Goal: Information Seeking & Learning: Check status

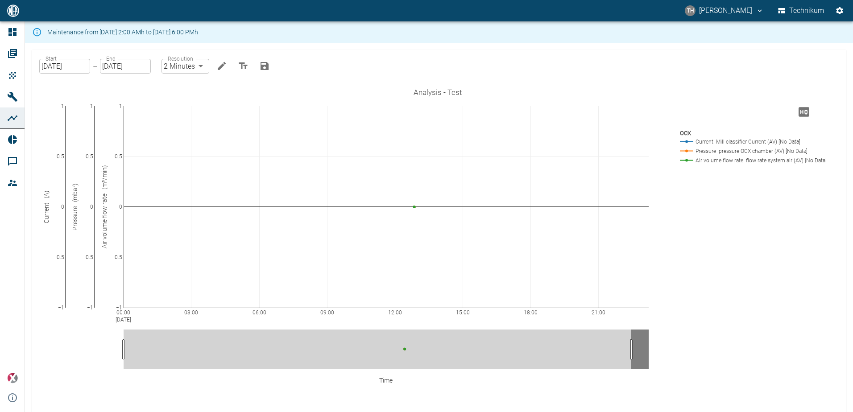
drag, startPoint x: 367, startPoint y: 343, endPoint x: 343, endPoint y: 342, distance: 24.5
drag, startPoint x: 624, startPoint y: 347, endPoint x: 666, endPoint y: 346, distance: 41.9
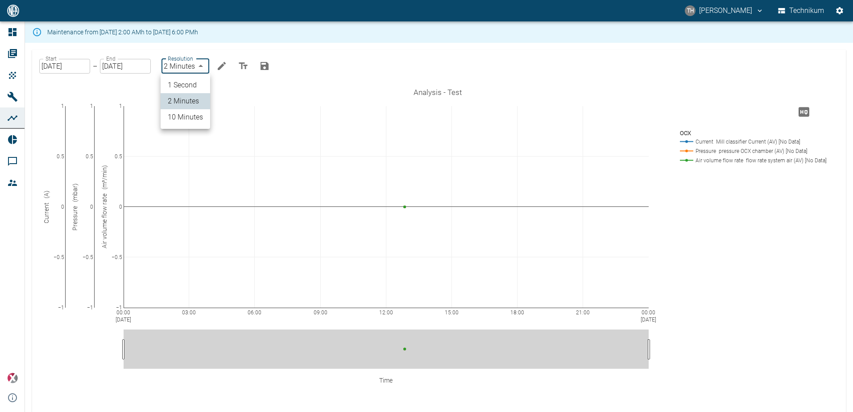
click at [201, 64] on body "TH Thomas Hosten Technikum Dashboard Orders Products Machines Analyses Reports …" at bounding box center [426, 206] width 853 height 412
click at [191, 84] on li "1 Second" at bounding box center [185, 85] width 49 height 16
type input "1sec"
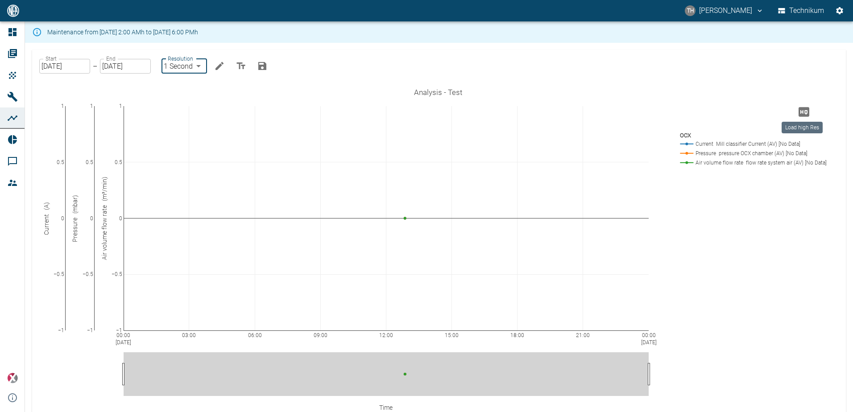
click at [804, 114] on icon "Load high Res" at bounding box center [803, 111] width 11 height 9
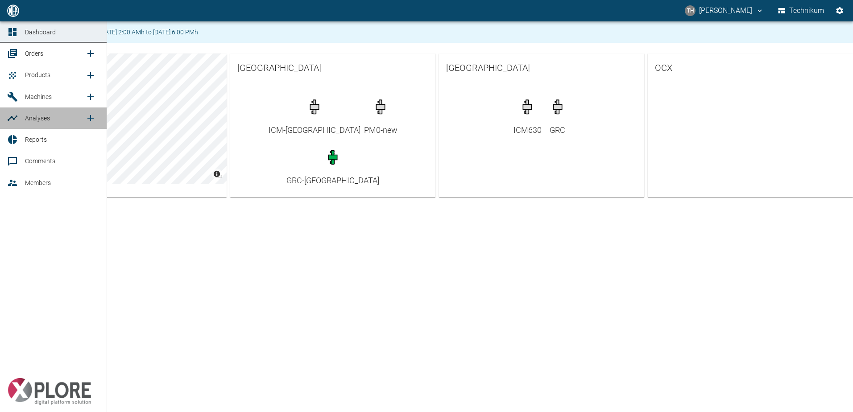
click at [32, 121] on span "Analyses" at bounding box center [37, 118] width 25 height 7
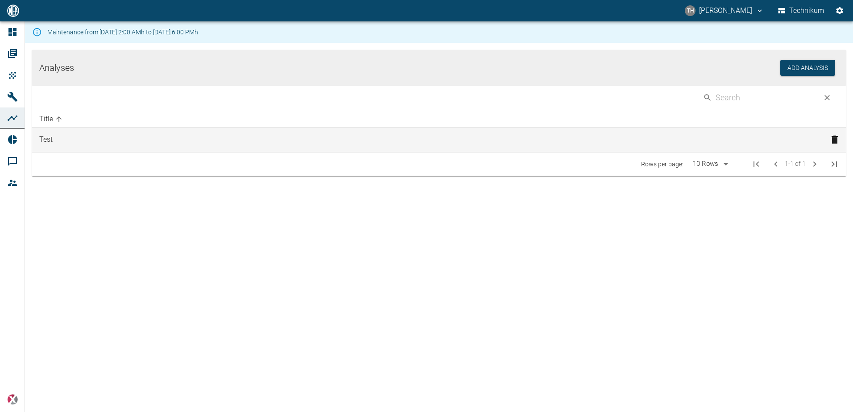
click at [56, 140] on td "Test" at bounding box center [427, 140] width 791 height 25
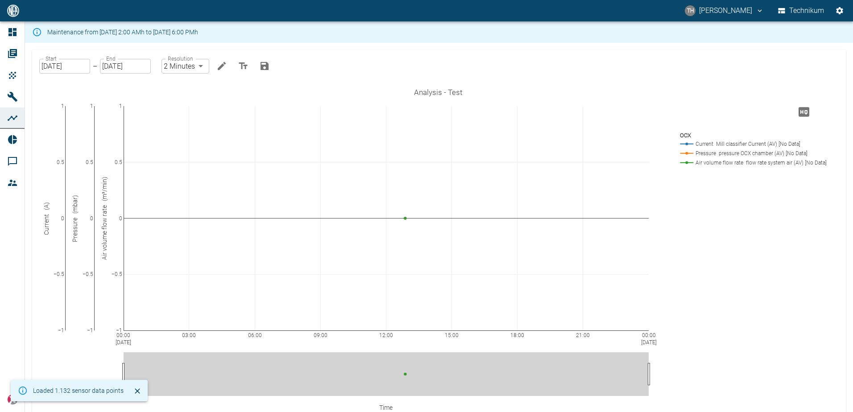
click at [201, 66] on body "TH Thomas Hosten Technikum Dashboard Orders Products Machines Analyses Reports …" at bounding box center [426, 206] width 853 height 412
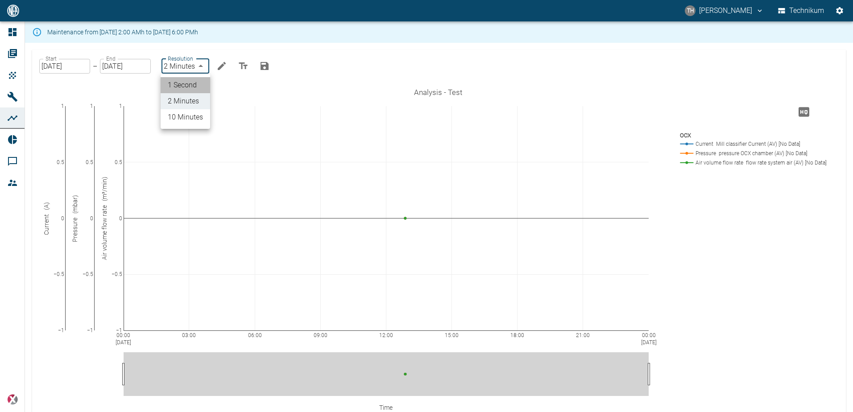
click at [188, 81] on li "1 Second" at bounding box center [185, 85] width 49 height 16
type input "1sec"
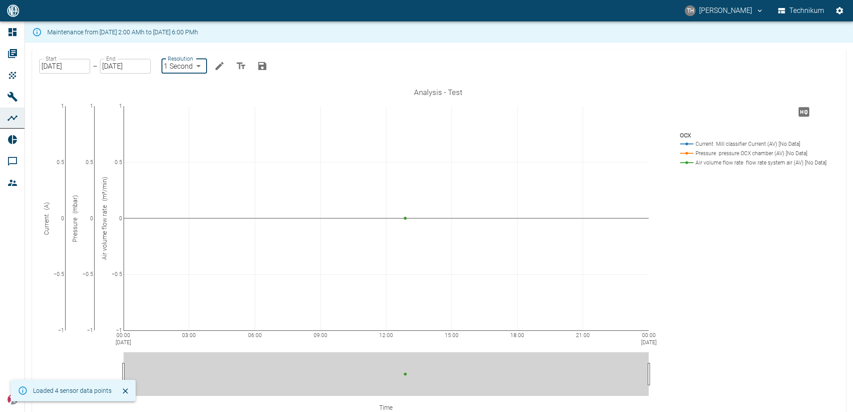
click at [261, 65] on icon "Save Changes" at bounding box center [262, 66] width 8 height 8
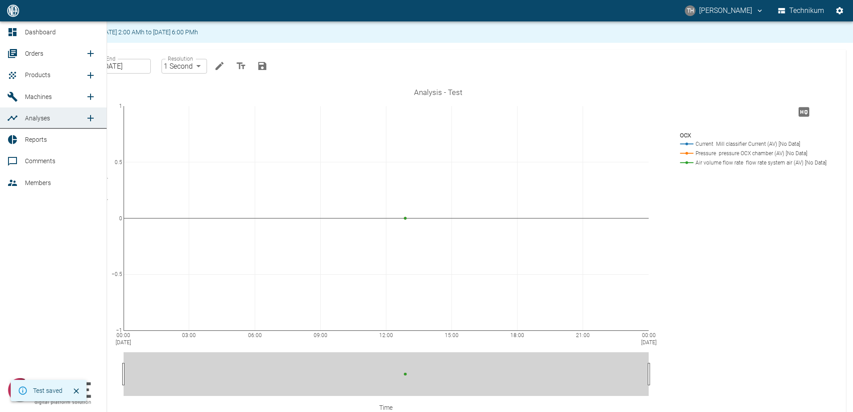
click at [24, 119] on link "Analyses" at bounding box center [53, 117] width 107 height 21
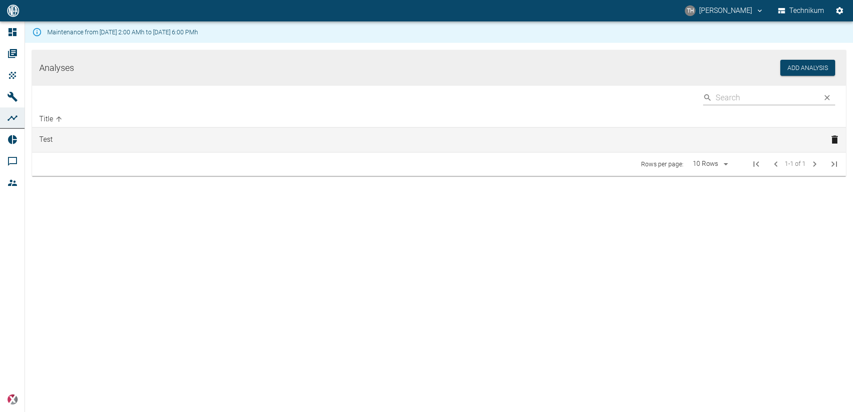
click at [55, 140] on td "Test" at bounding box center [427, 140] width 791 height 25
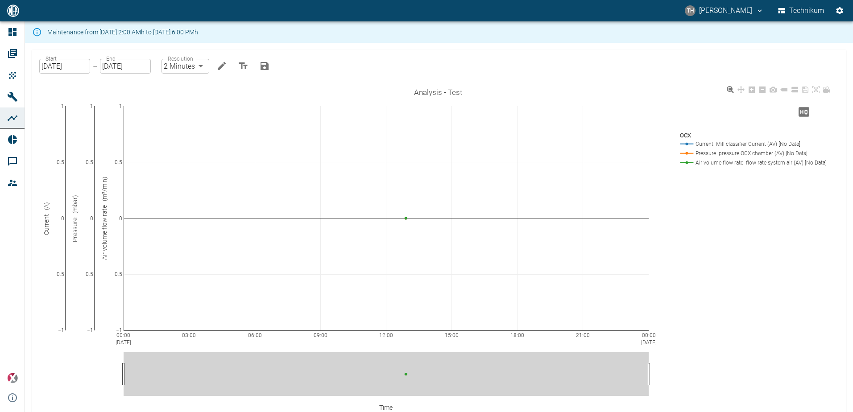
click at [675, 276] on div "00:00 [DATE] 03:00 06:00 09:00 12:00 15:00 18:00 21:00 00:00 [DATE] −1 −0.5 0 0…" at bounding box center [438, 262] width 790 height 357
click at [72, 69] on input "[DATE]" at bounding box center [64, 66] width 51 height 15
click at [678, 210] on div "00:00 Aug 13, 2025 03:00 06:00 09:00 12:00 15:00 18:00 21:00 00:00 Aug 14, 2025…" at bounding box center [438, 262] width 790 height 357
click at [77, 68] on input "08/13/2025" at bounding box center [64, 66] width 51 height 15
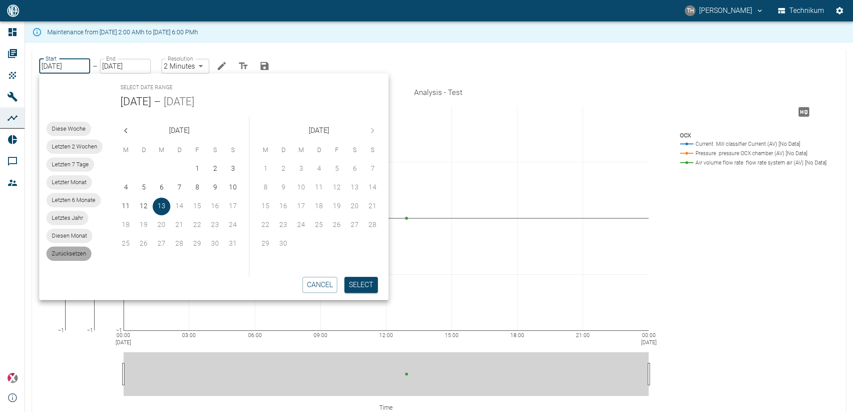
click at [70, 252] on span "Zurücksetzen" at bounding box center [68, 253] width 45 height 9
type input "1sec"
click at [142, 70] on input "[DATE]" at bounding box center [125, 66] width 51 height 15
click at [77, 257] on span "Zurücksetzen" at bounding box center [68, 253] width 45 height 9
click at [319, 288] on button "cancel" at bounding box center [319, 285] width 35 height 16
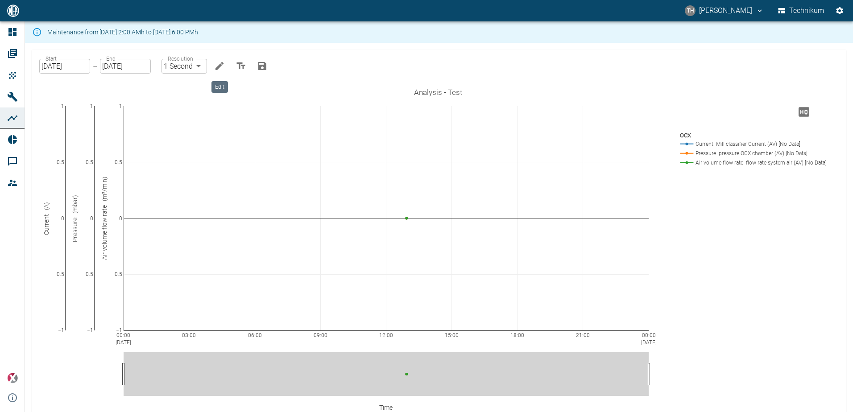
click at [218, 67] on icon "Edit" at bounding box center [219, 66] width 8 height 8
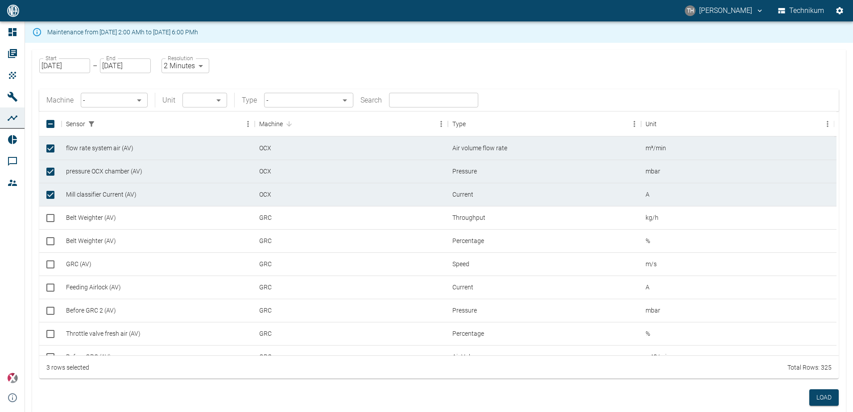
click at [85, 65] on input "[DATE]" at bounding box center [64, 65] width 51 height 15
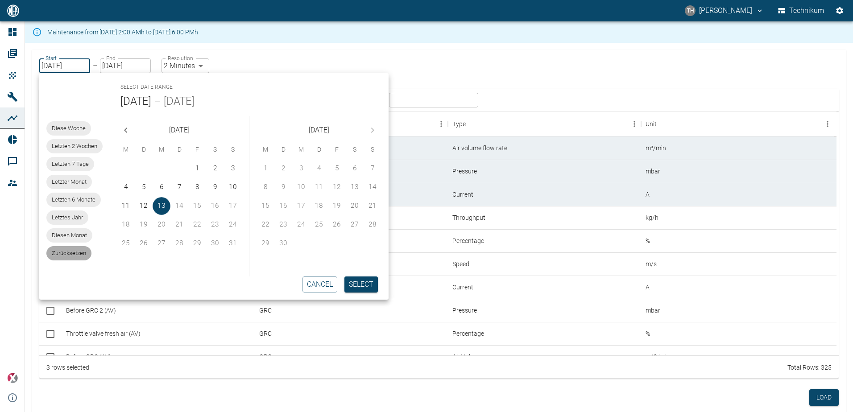
click at [75, 250] on span "Zurücksetzen" at bounding box center [68, 253] width 45 height 9
type input "1sec"
click at [321, 287] on button "cancel" at bounding box center [319, 284] width 35 height 16
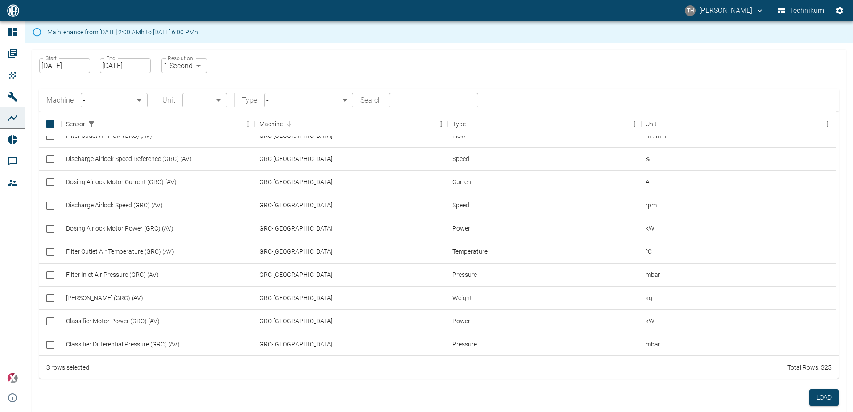
scroll to position [936, 0]
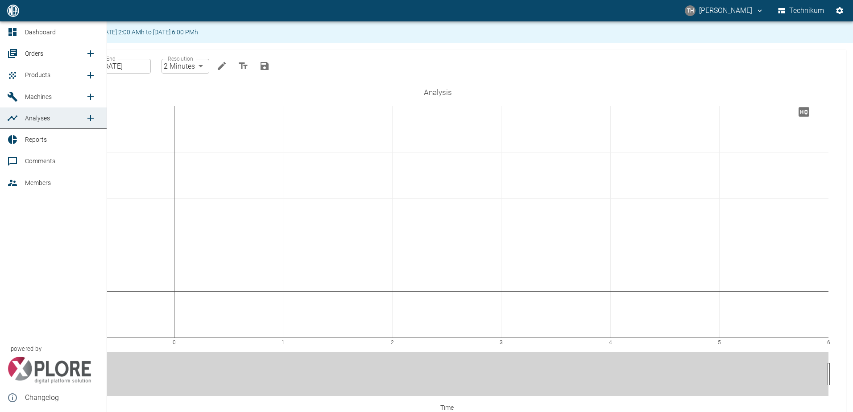
click at [28, 98] on span "Machines" at bounding box center [38, 96] width 27 height 7
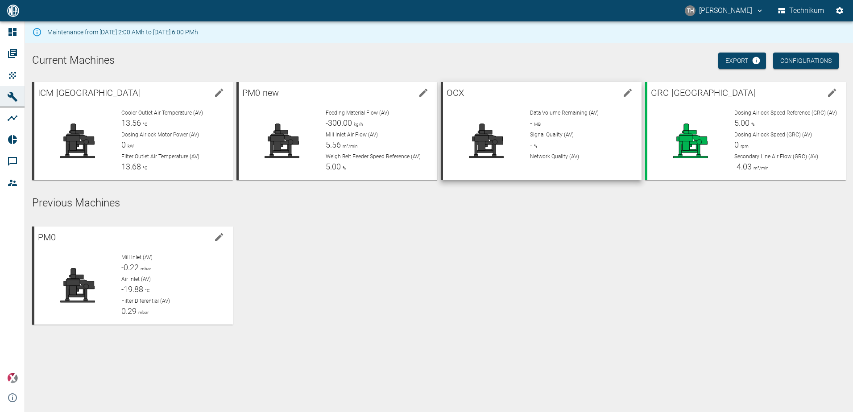
click at [494, 102] on div at bounding box center [483, 137] width 80 height 71
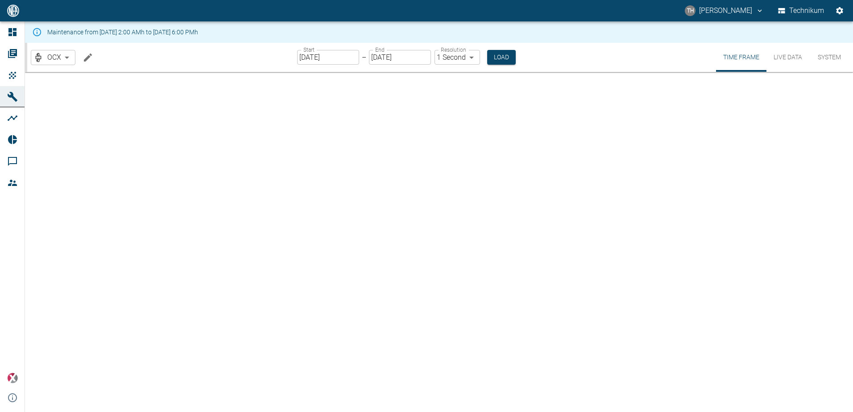
type input "2min"
click at [783, 56] on button "Live Data" at bounding box center [787, 57] width 43 height 29
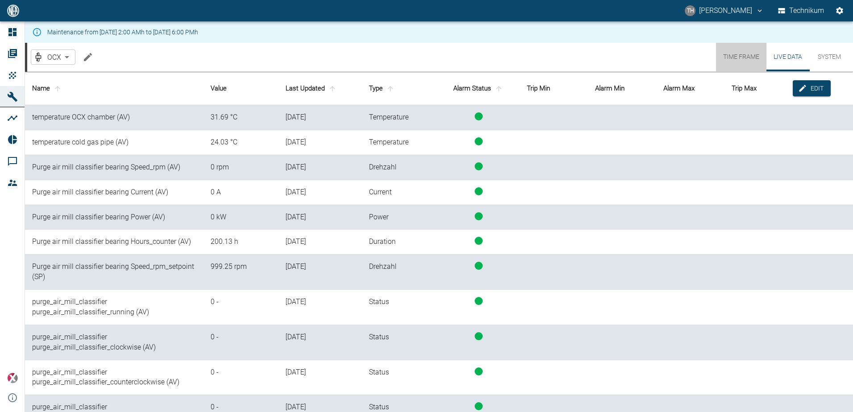
click at [734, 58] on button "Time Frame" at bounding box center [741, 57] width 50 height 29
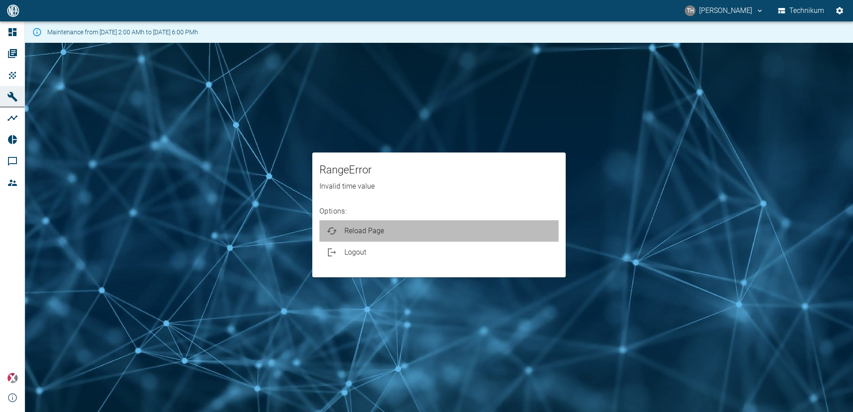
click at [361, 229] on span "Reload Page" at bounding box center [447, 231] width 207 height 11
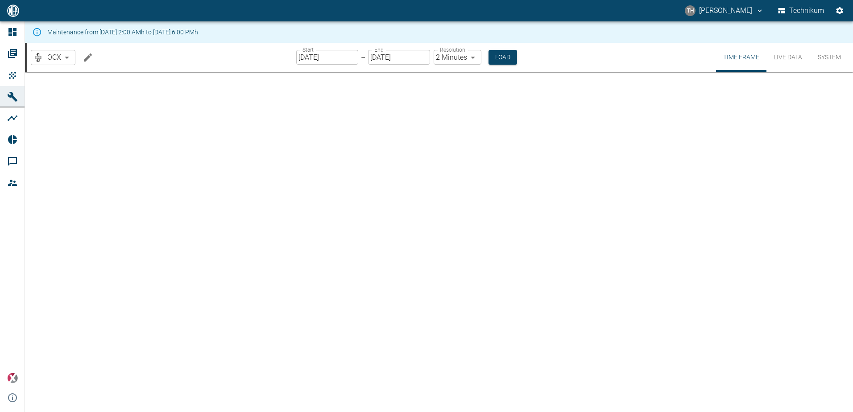
click at [431, 133] on div at bounding box center [439, 242] width 828 height 340
click at [787, 58] on button "Live Data" at bounding box center [787, 57] width 43 height 29
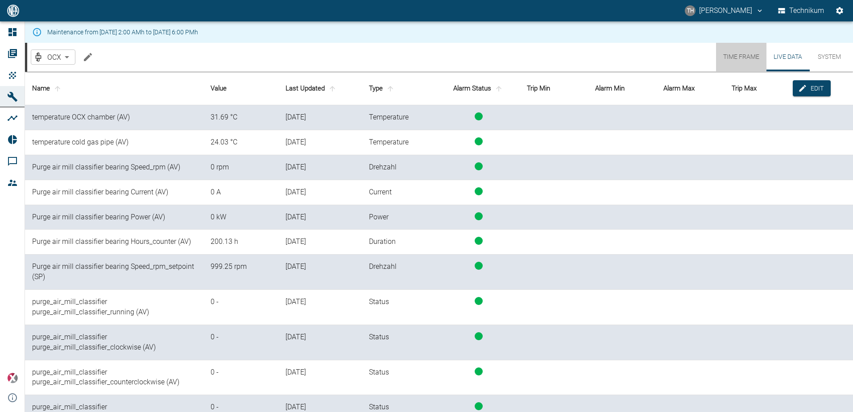
click at [745, 58] on button "Time Frame" at bounding box center [741, 57] width 50 height 29
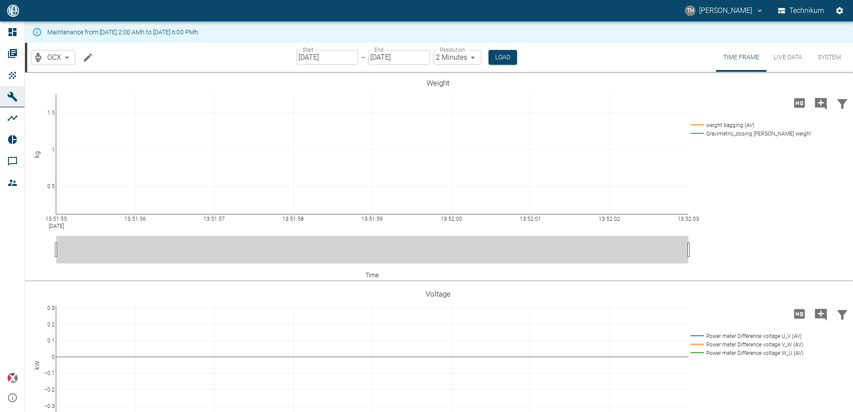
click at [470, 56] on body "TH Thomas Hosten Technikum Dashboard Orders Products Machines Analyses Reports …" at bounding box center [426, 206] width 853 height 412
type input "1sec"
click at [499, 55] on button "Load" at bounding box center [501, 57] width 29 height 15
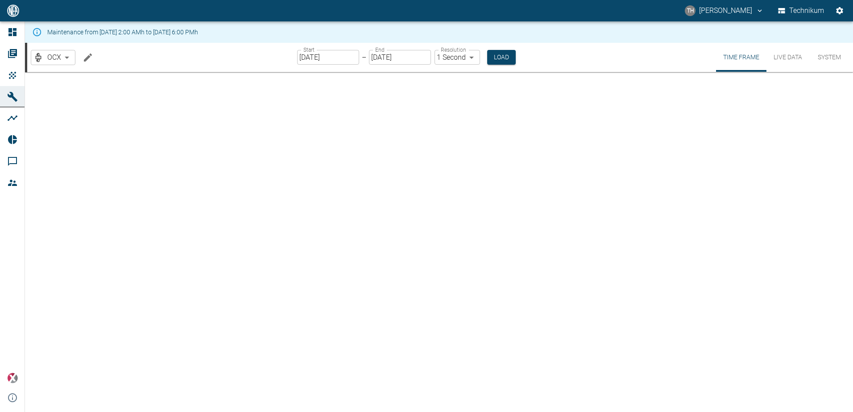
click at [488, 157] on div at bounding box center [439, 242] width 828 height 340
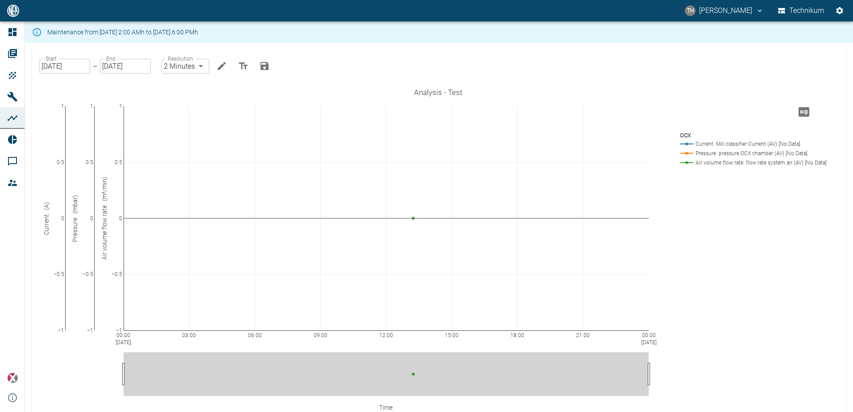
click at [77, 62] on input "[DATE]" at bounding box center [64, 66] width 51 height 15
click at [694, 228] on div "00:00 [DATE] 03:00 06:00 09:00 12:00 15:00 18:00 21:00 00:00 [DATE] −1 −0.5 0 0…" at bounding box center [438, 262] width 790 height 357
